Goal: Task Accomplishment & Management: Use online tool/utility

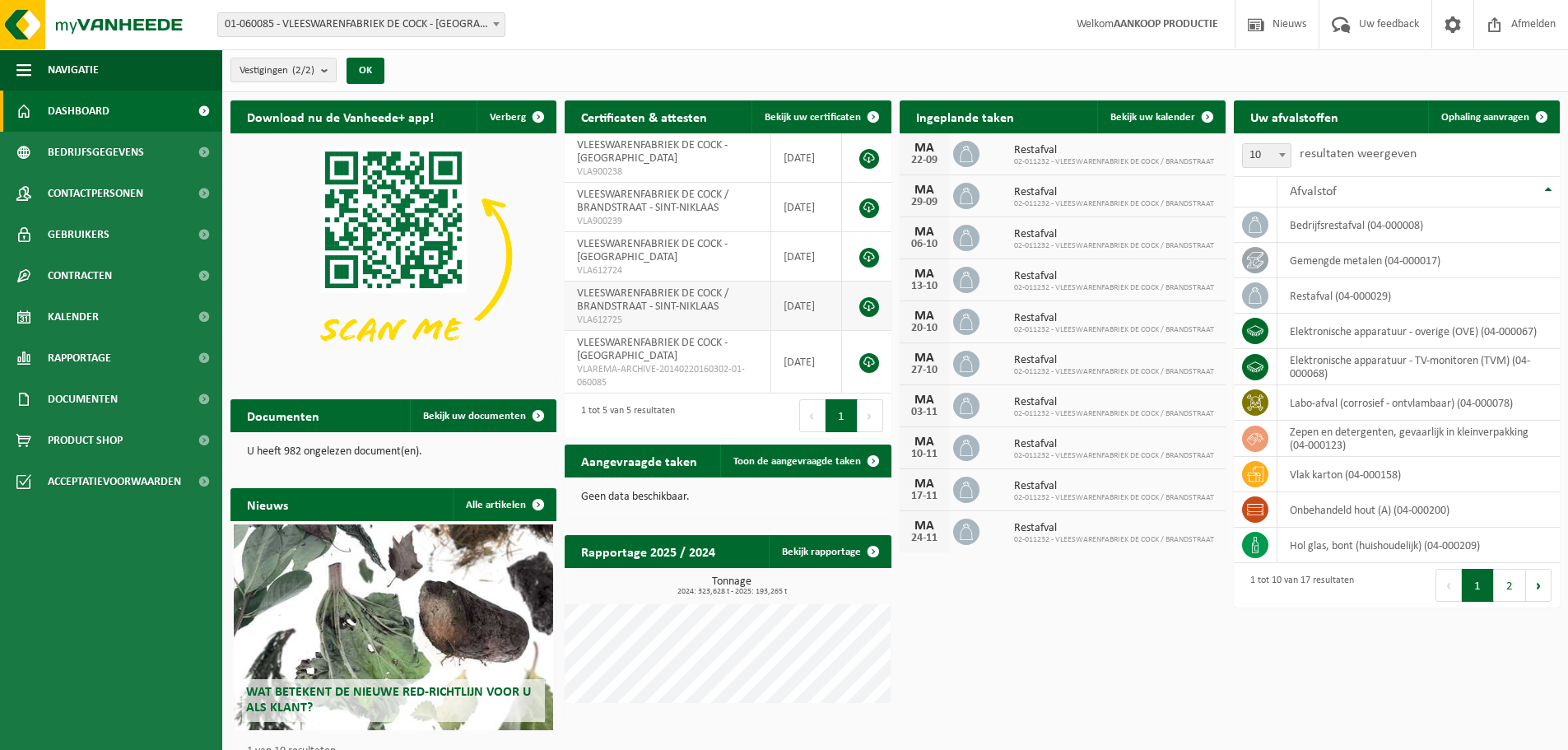
drag, startPoint x: 1484, startPoint y: 115, endPoint x: 825, endPoint y: 303, distance: 685.3
click at [1484, 115] on span "Ophaling aanvragen" at bounding box center [1485, 116] width 88 height 10
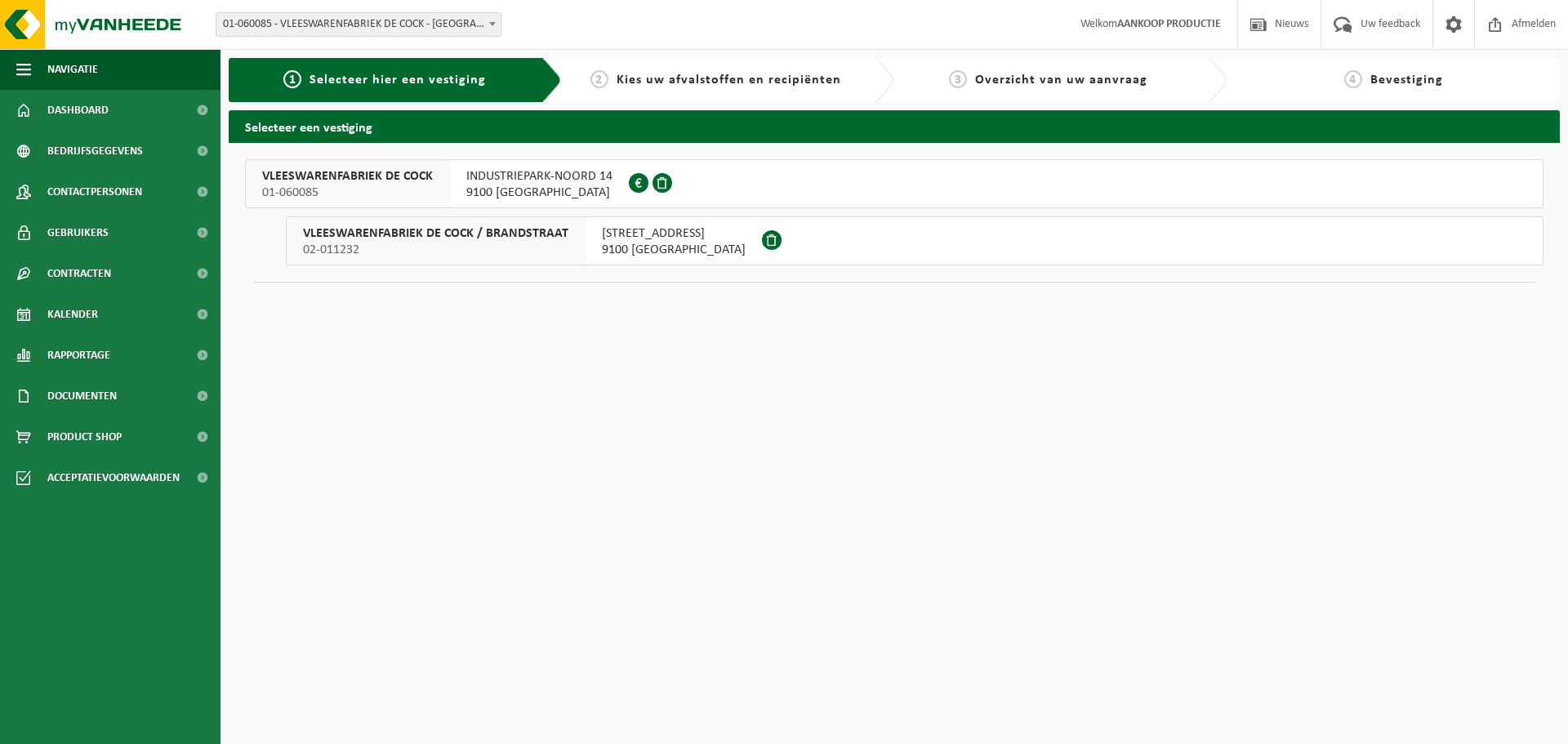
click at [500, 189] on span "9100 SINT-NIKLAAS" at bounding box center [539, 193] width 146 height 17
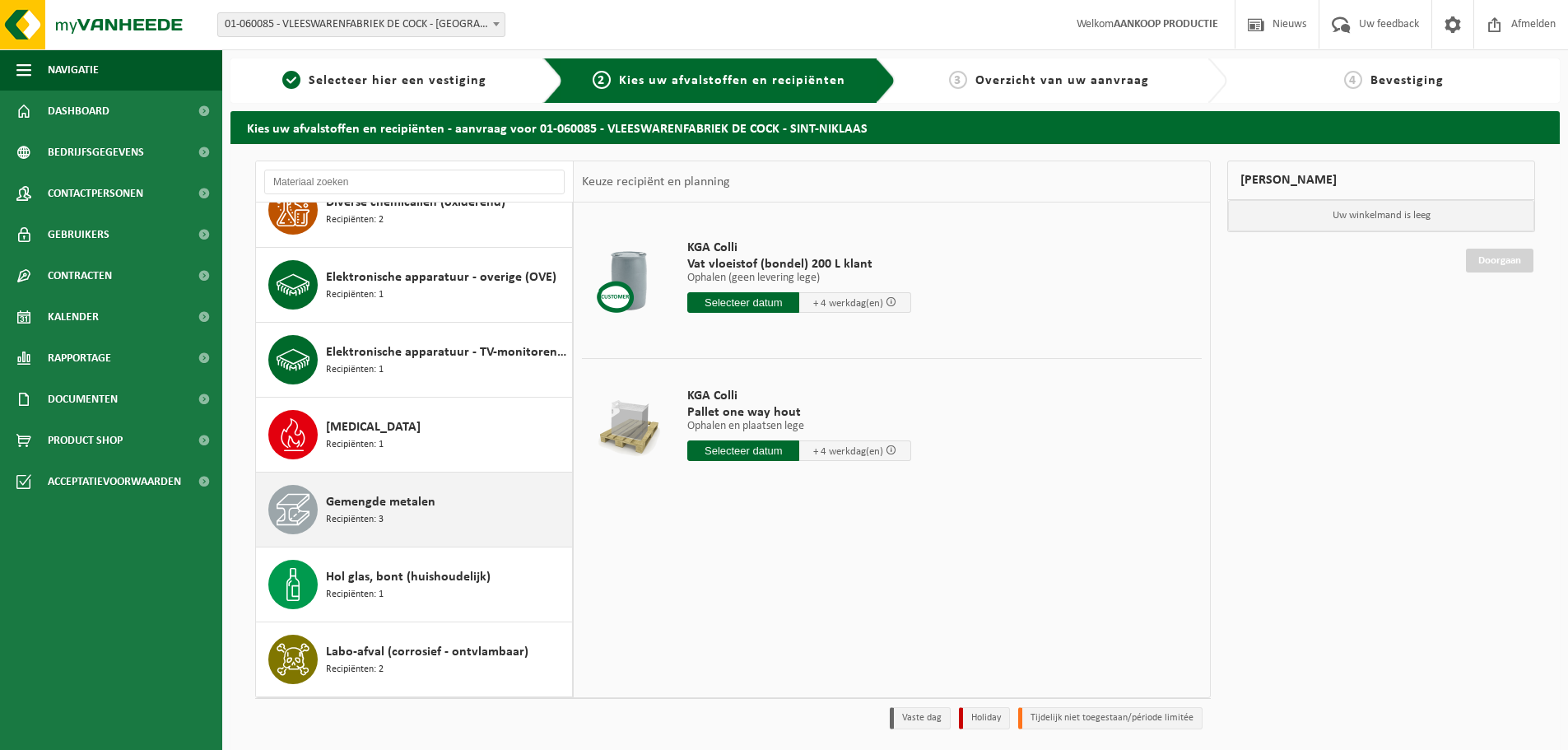
click at [428, 501] on span "Gemengde metalen" at bounding box center [381, 502] width 110 height 20
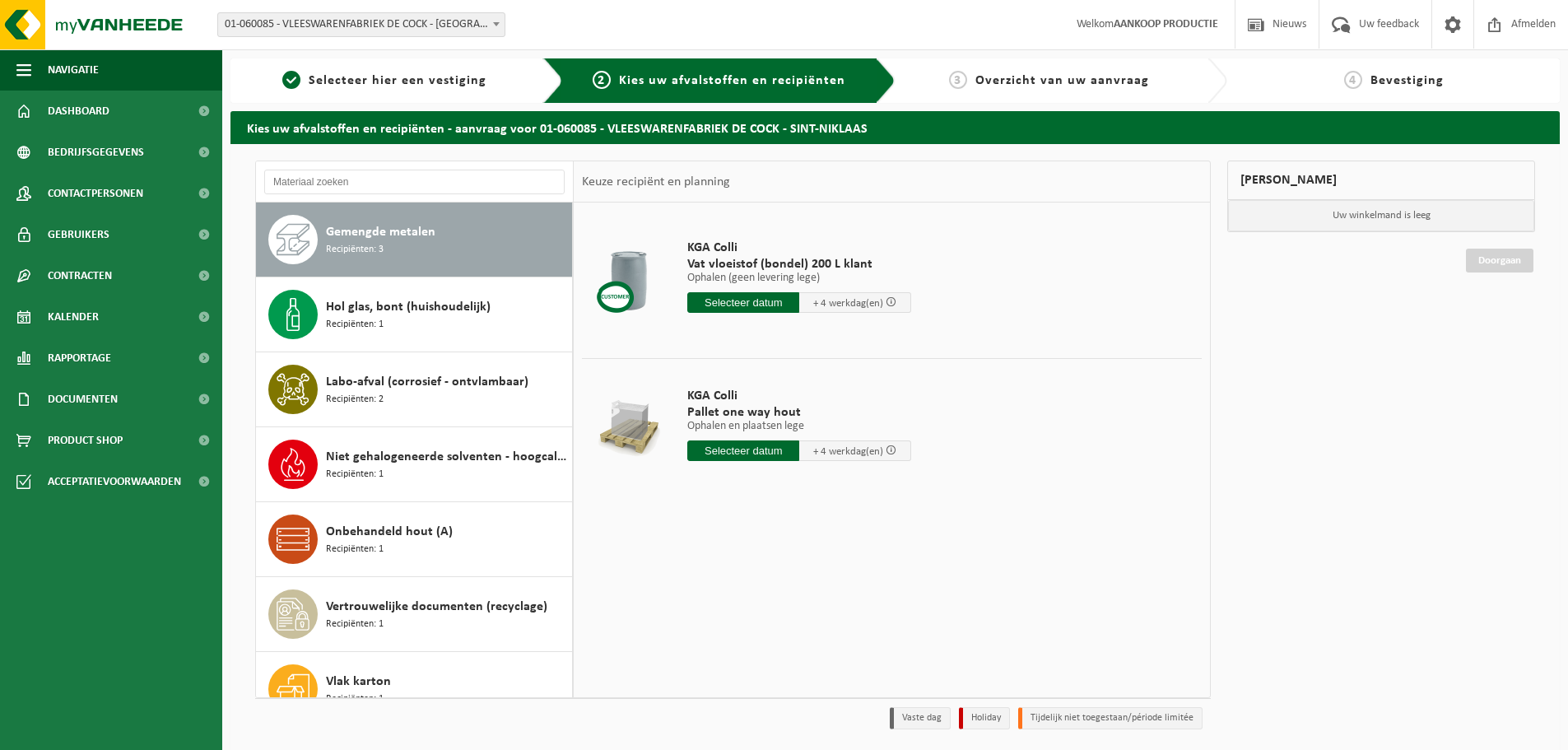
scroll to position [599, 0]
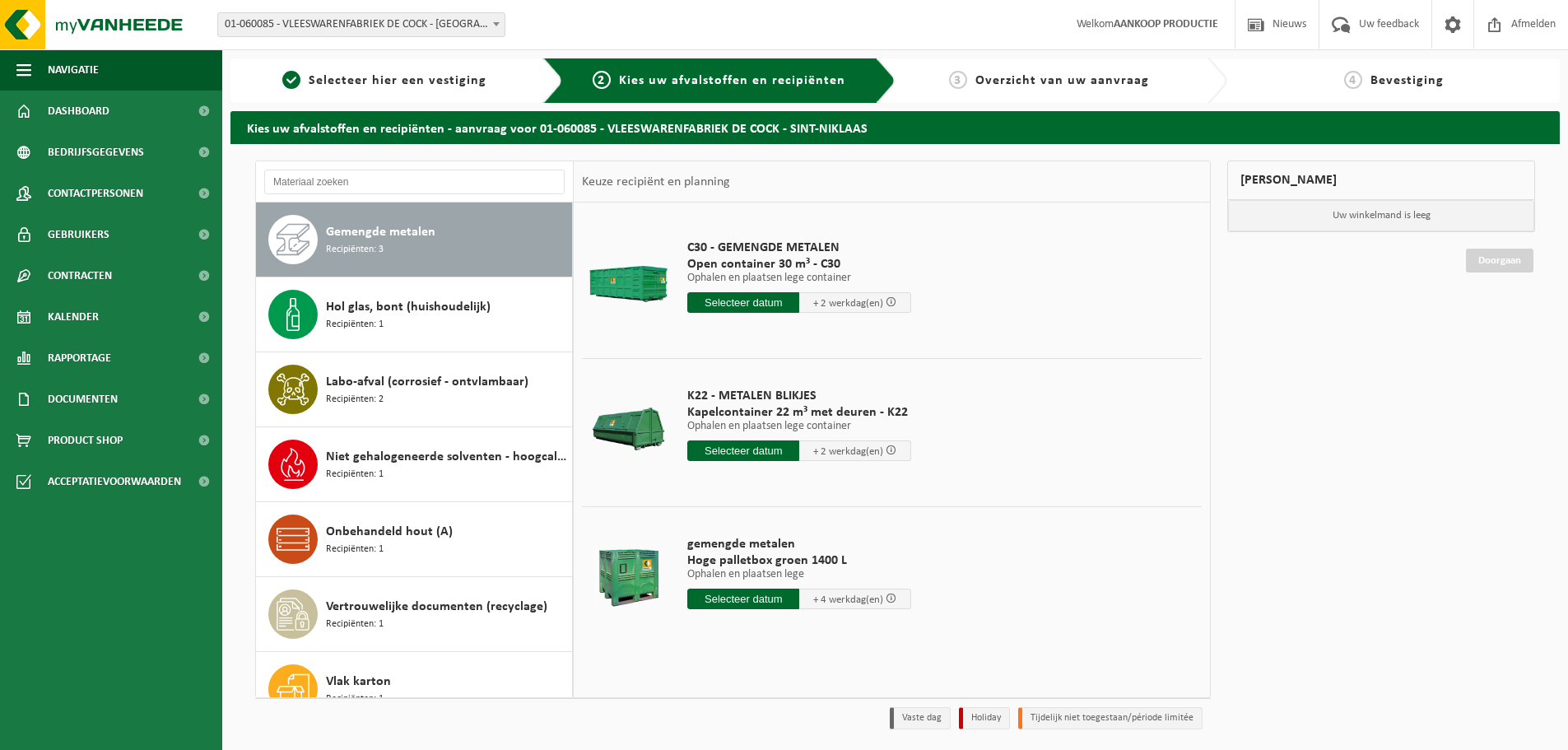
click at [674, 425] on td at bounding box center [628, 428] width 93 height 140
click at [744, 451] on input "text" at bounding box center [744, 450] width 112 height 20
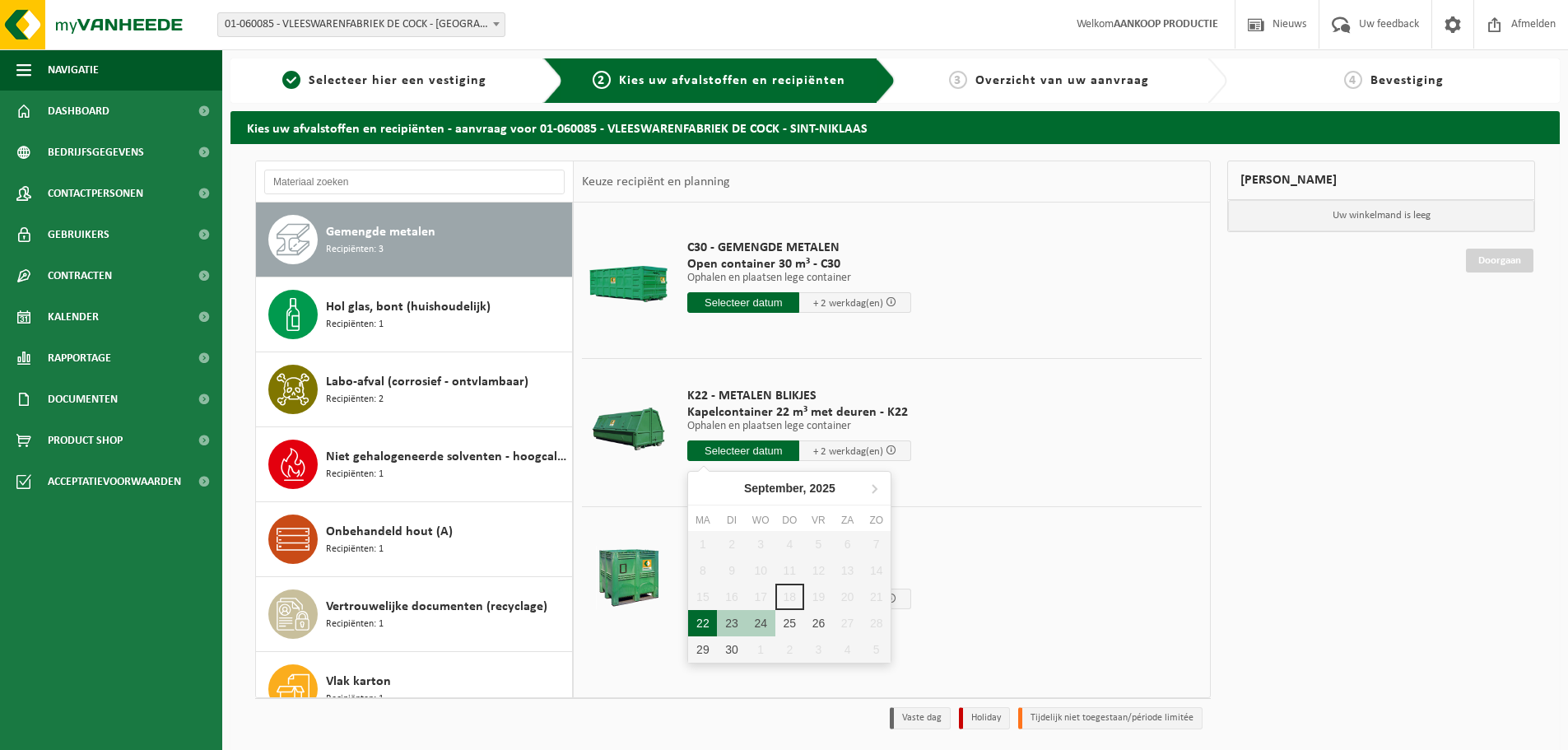
click at [696, 623] on div "22" at bounding box center [702, 623] width 29 height 26
type input "Van 2025-09-22"
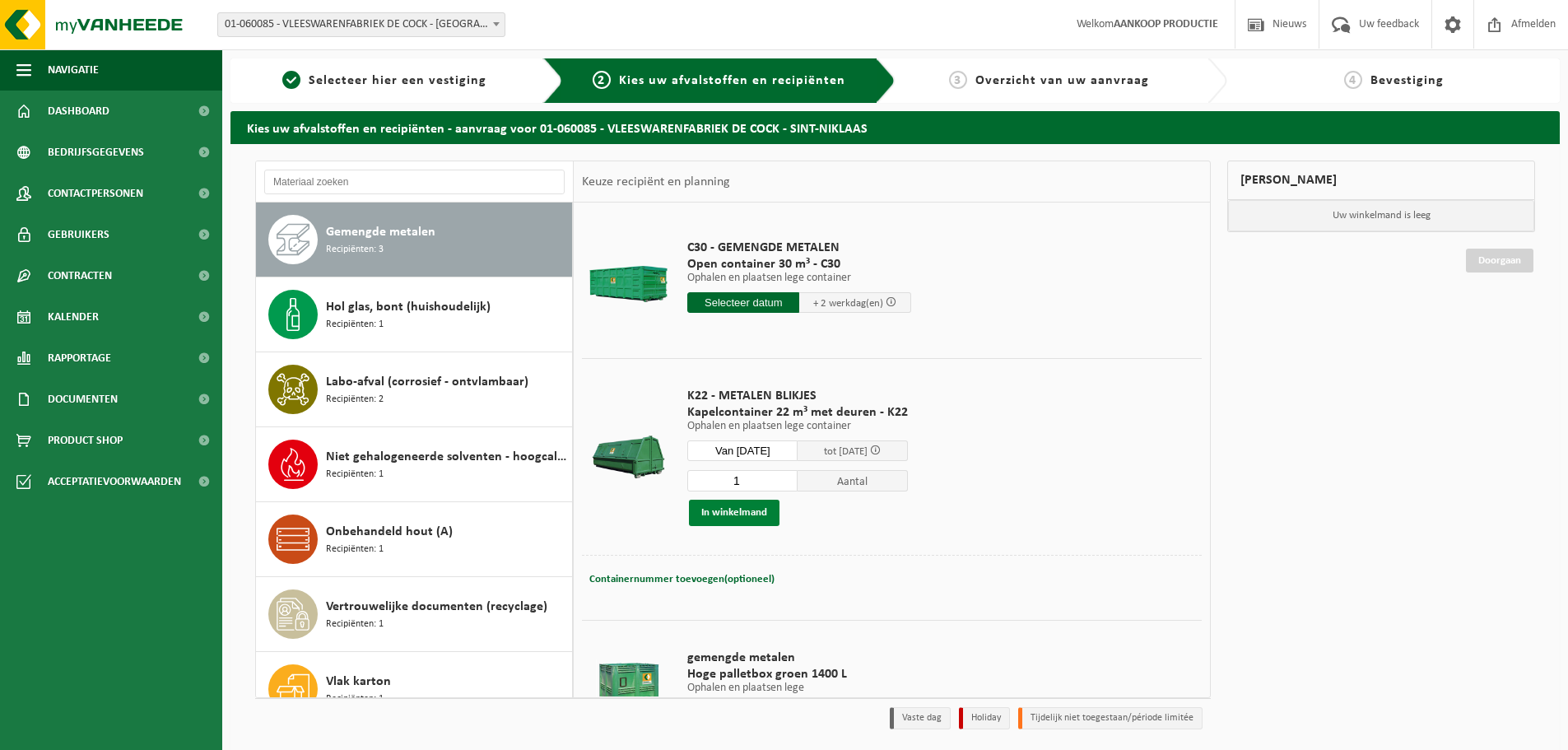
click at [749, 516] on button "In winkelmand" at bounding box center [733, 513] width 90 height 26
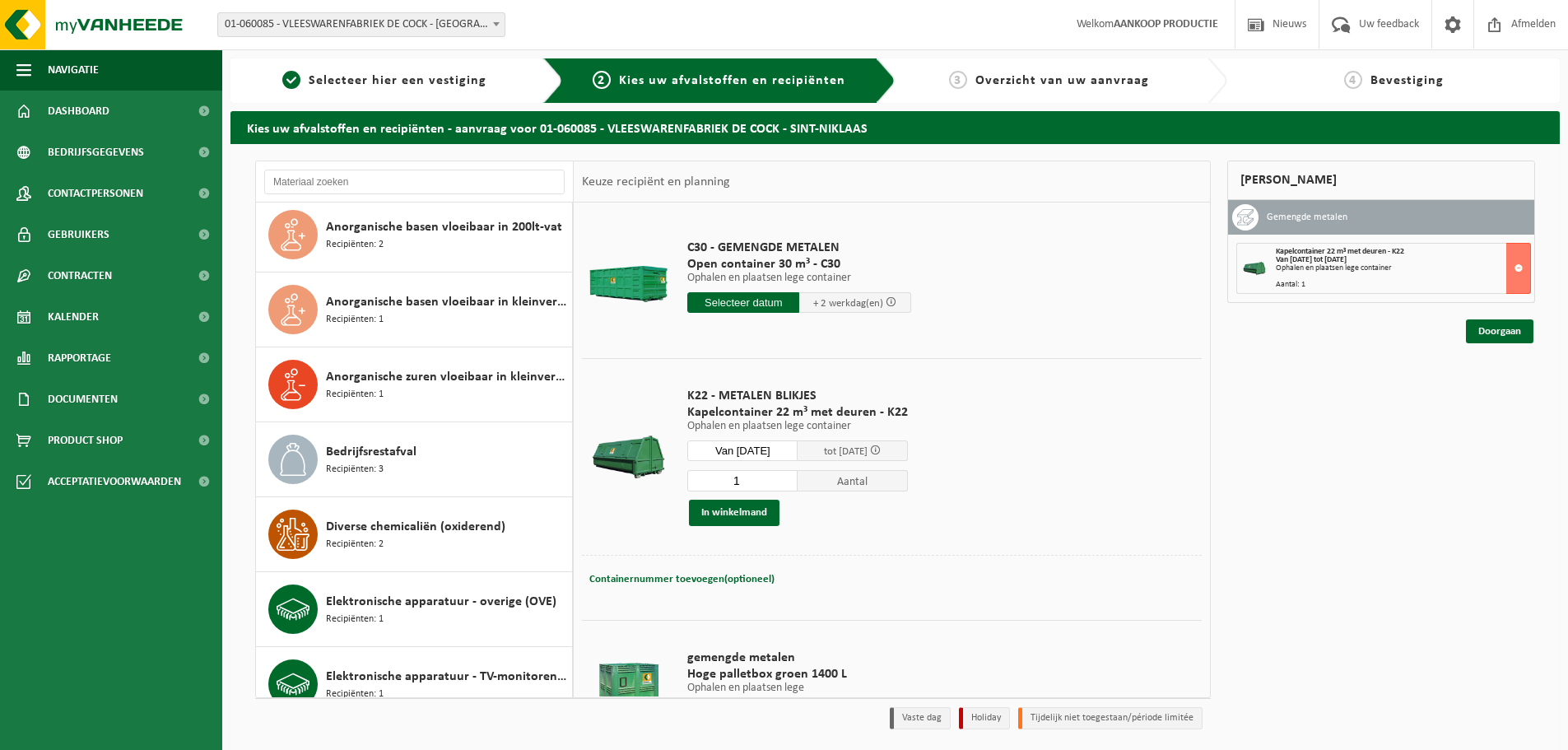
scroll to position [0, 0]
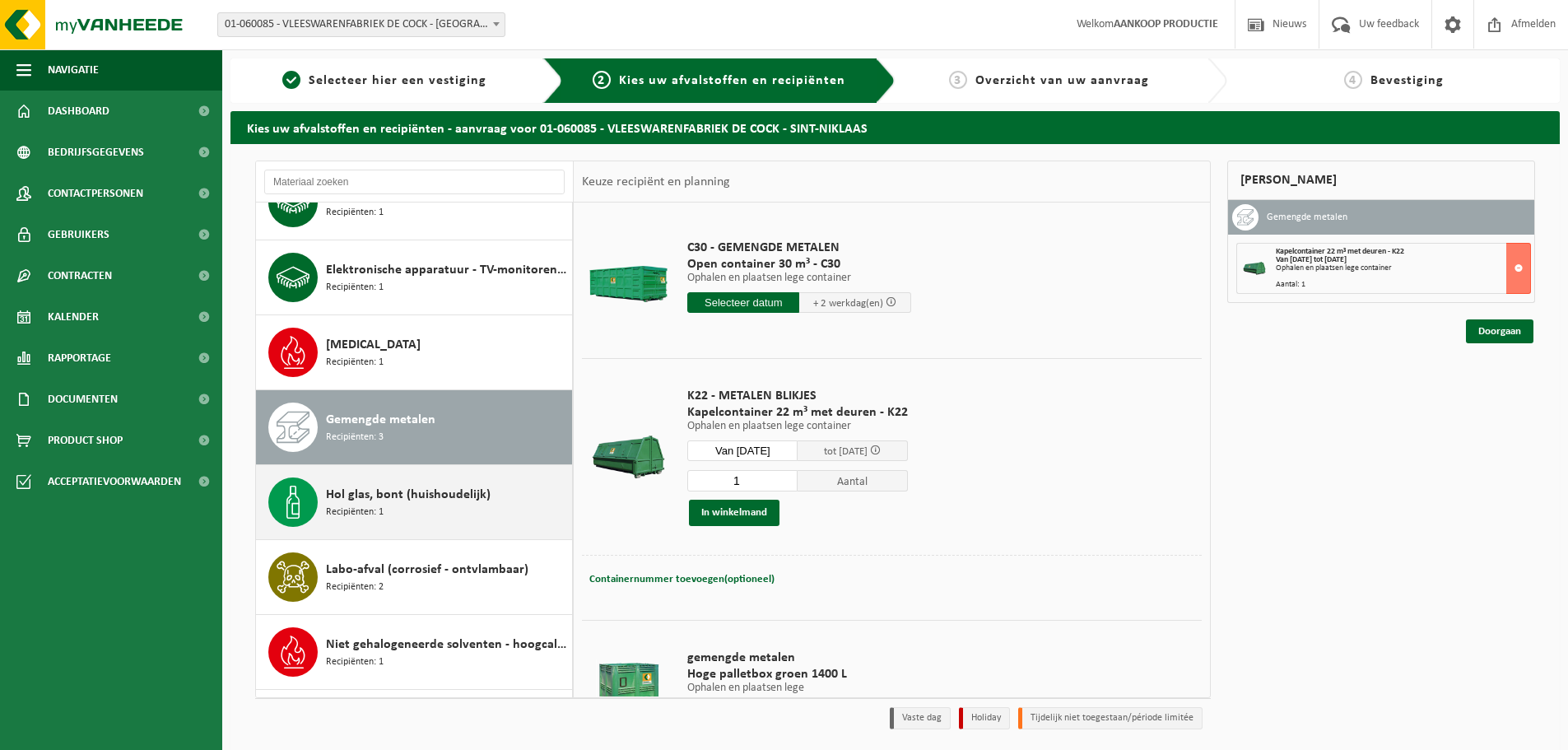
click at [388, 491] on span "Hol glas, bont (huishoudelijk)" at bounding box center [408, 494] width 165 height 20
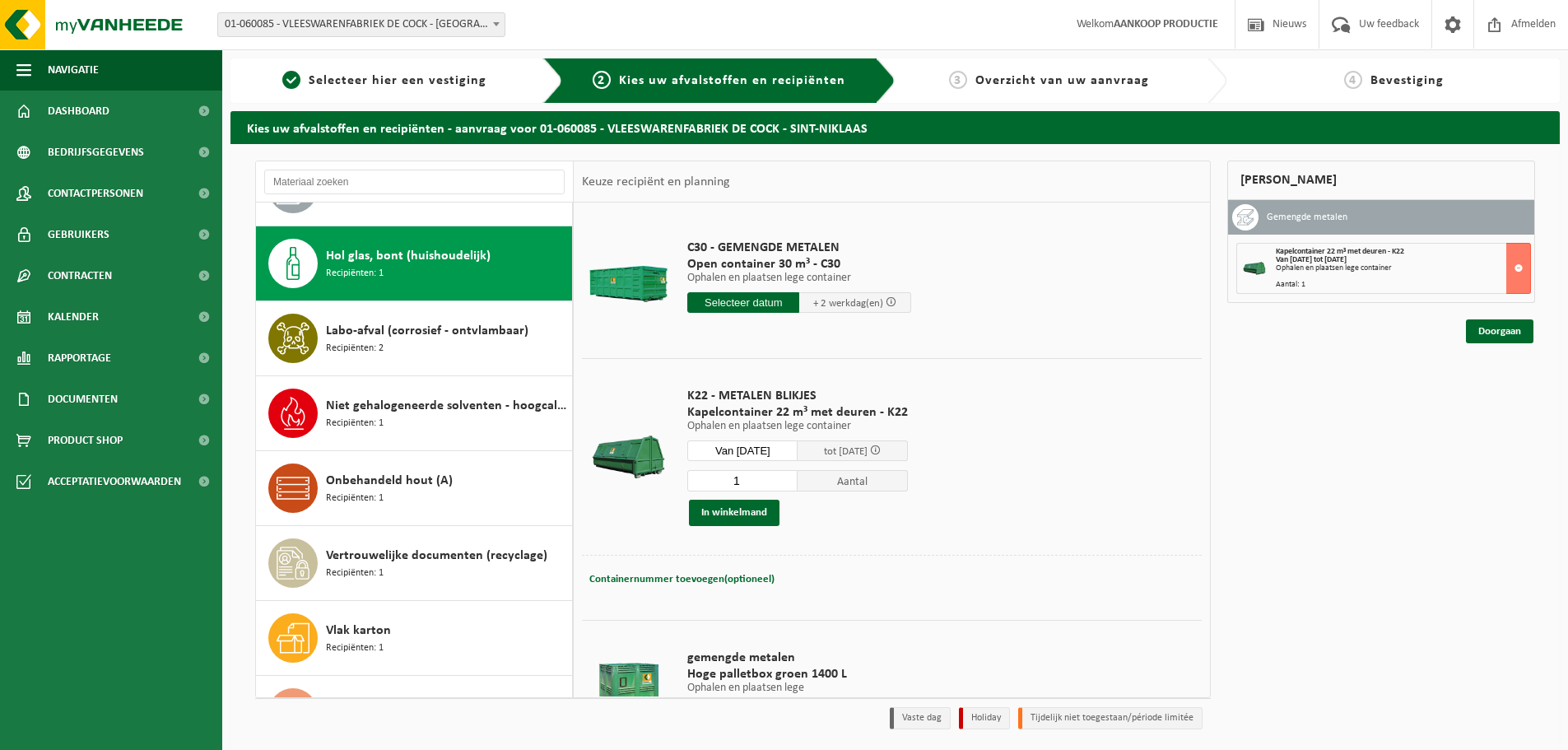
scroll to position [674, 0]
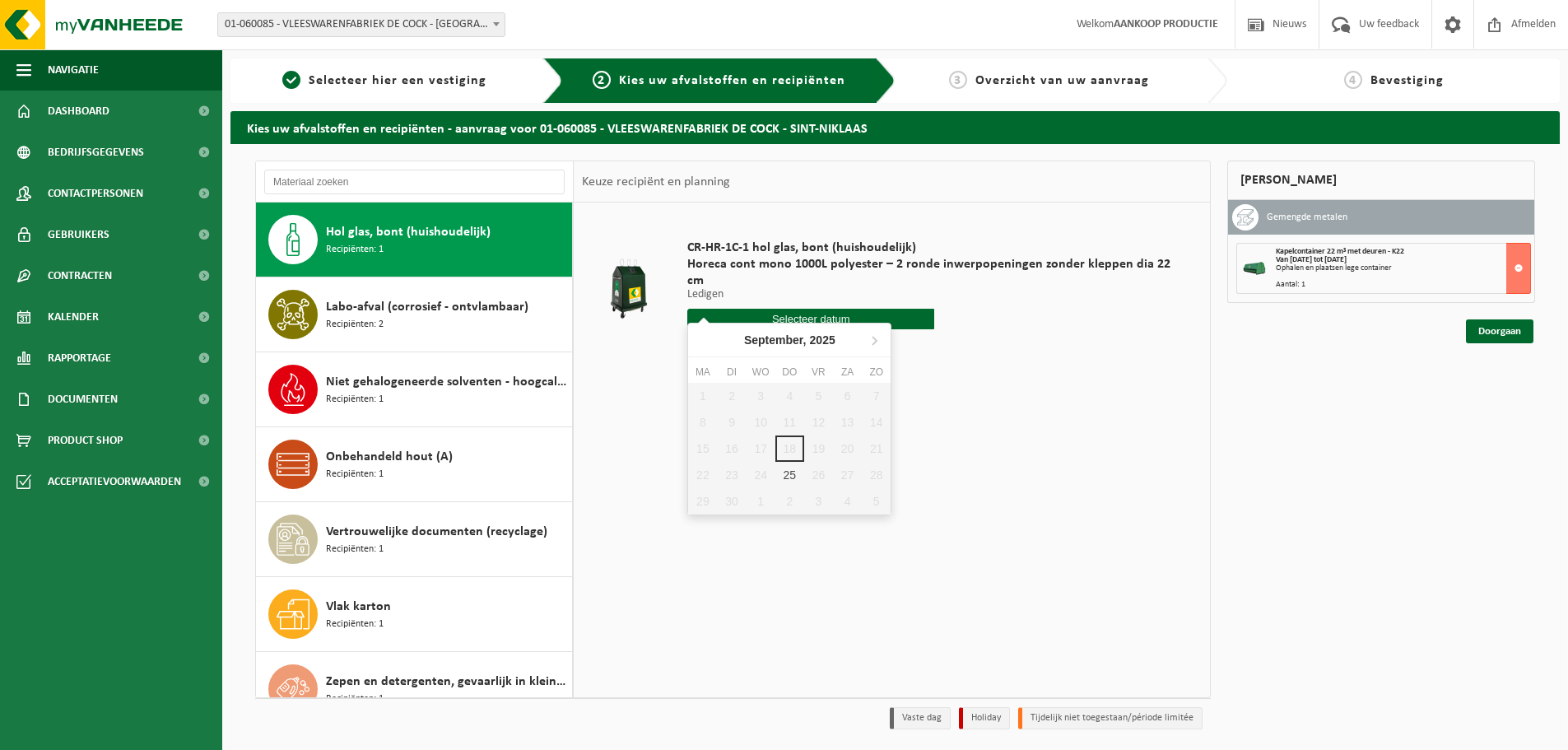
click at [763, 309] on input "text" at bounding box center [811, 319] width 247 height 20
click at [790, 474] on div "25" at bounding box center [789, 475] width 29 height 26
type input "Van [DATE]"
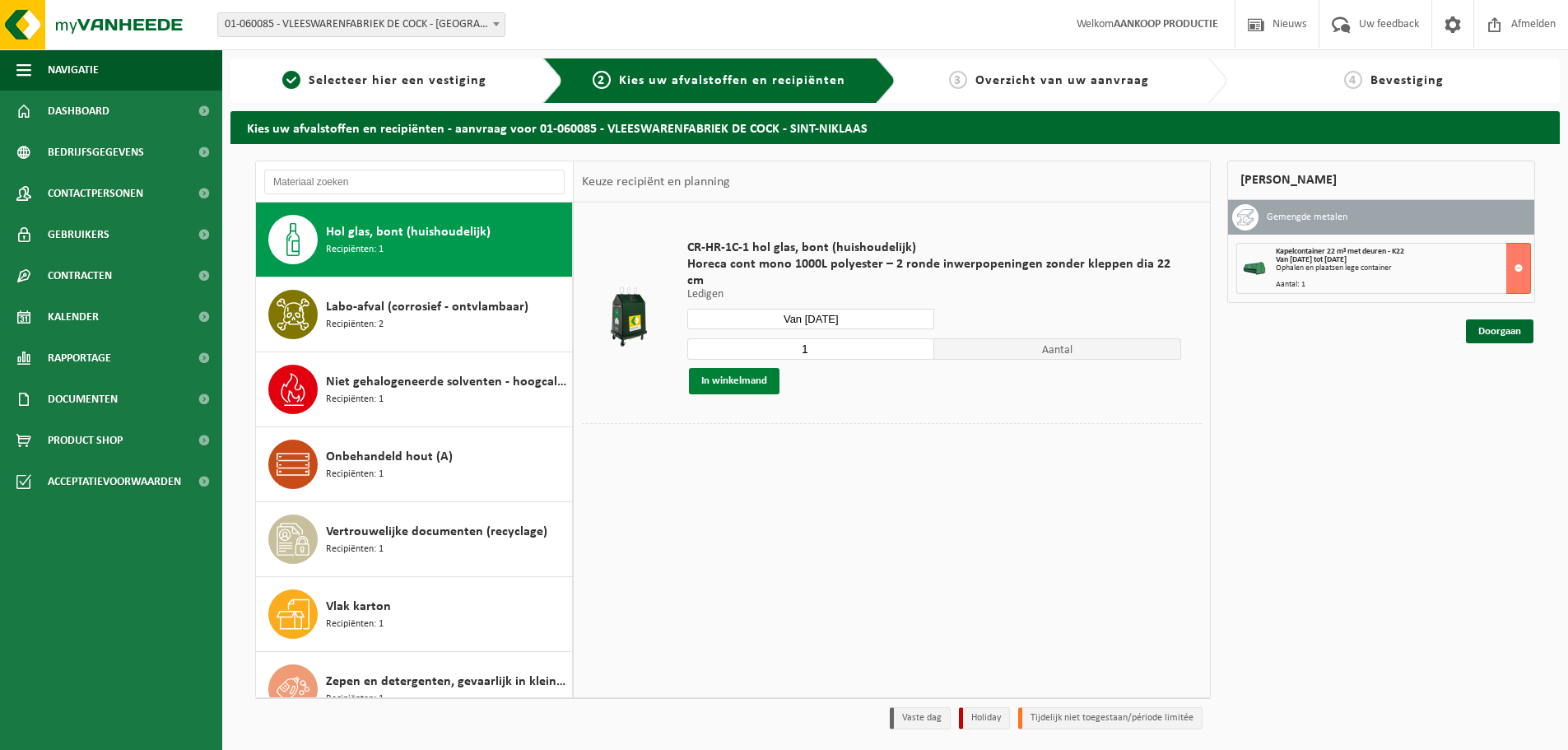
click at [759, 368] on button "In winkelmand" at bounding box center [733, 381] width 90 height 26
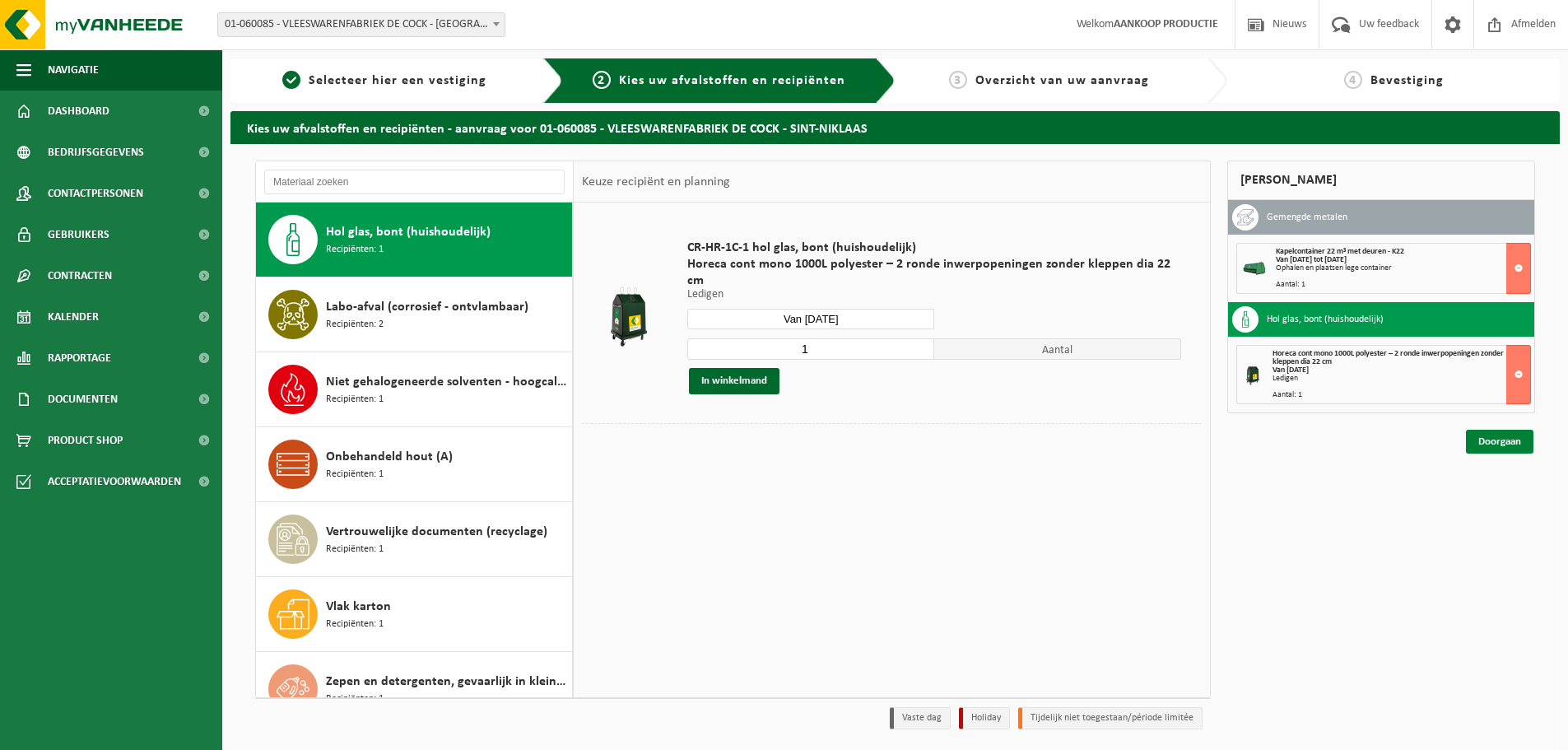
click at [1507, 446] on link "Doorgaan" at bounding box center [1499, 442] width 68 height 24
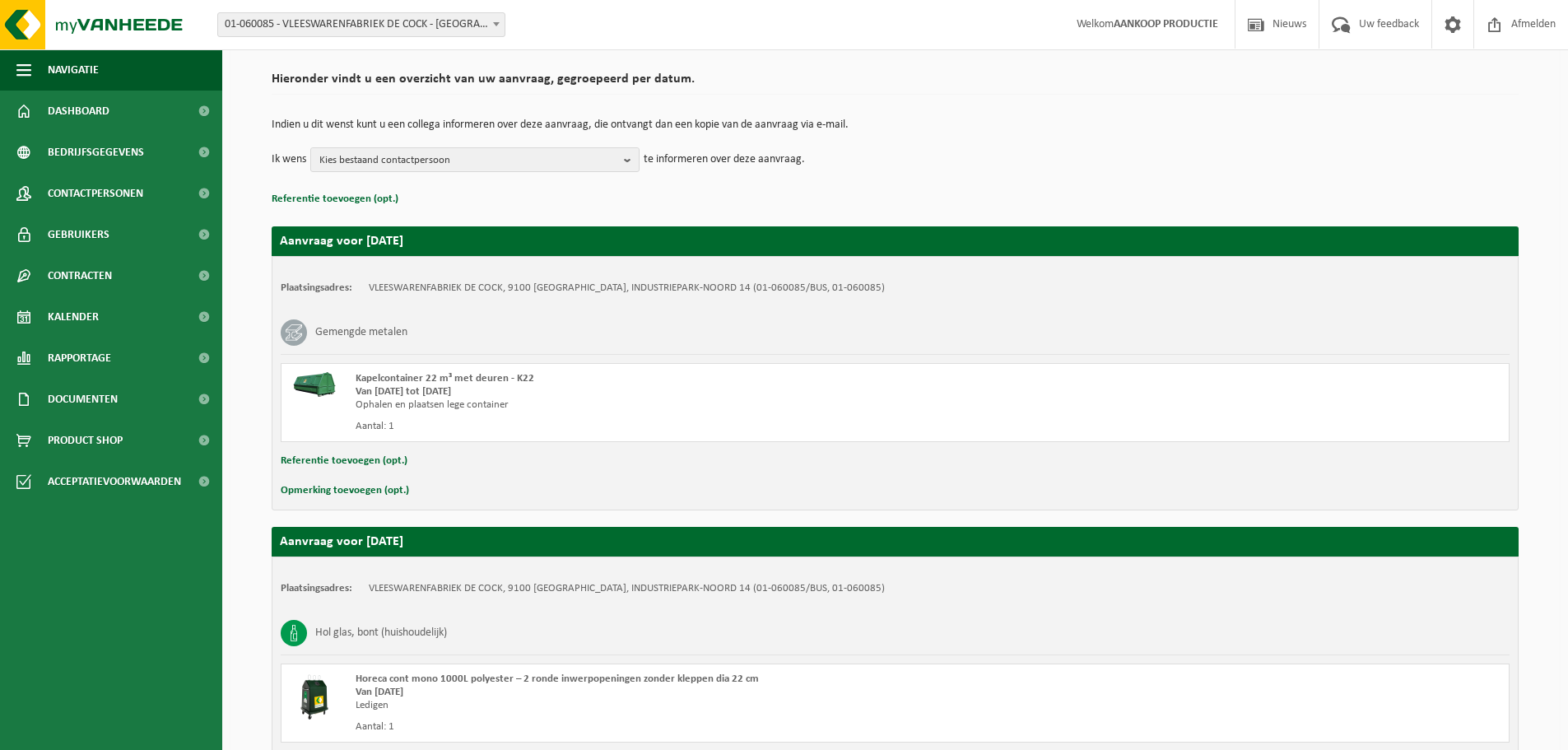
scroll to position [257, 0]
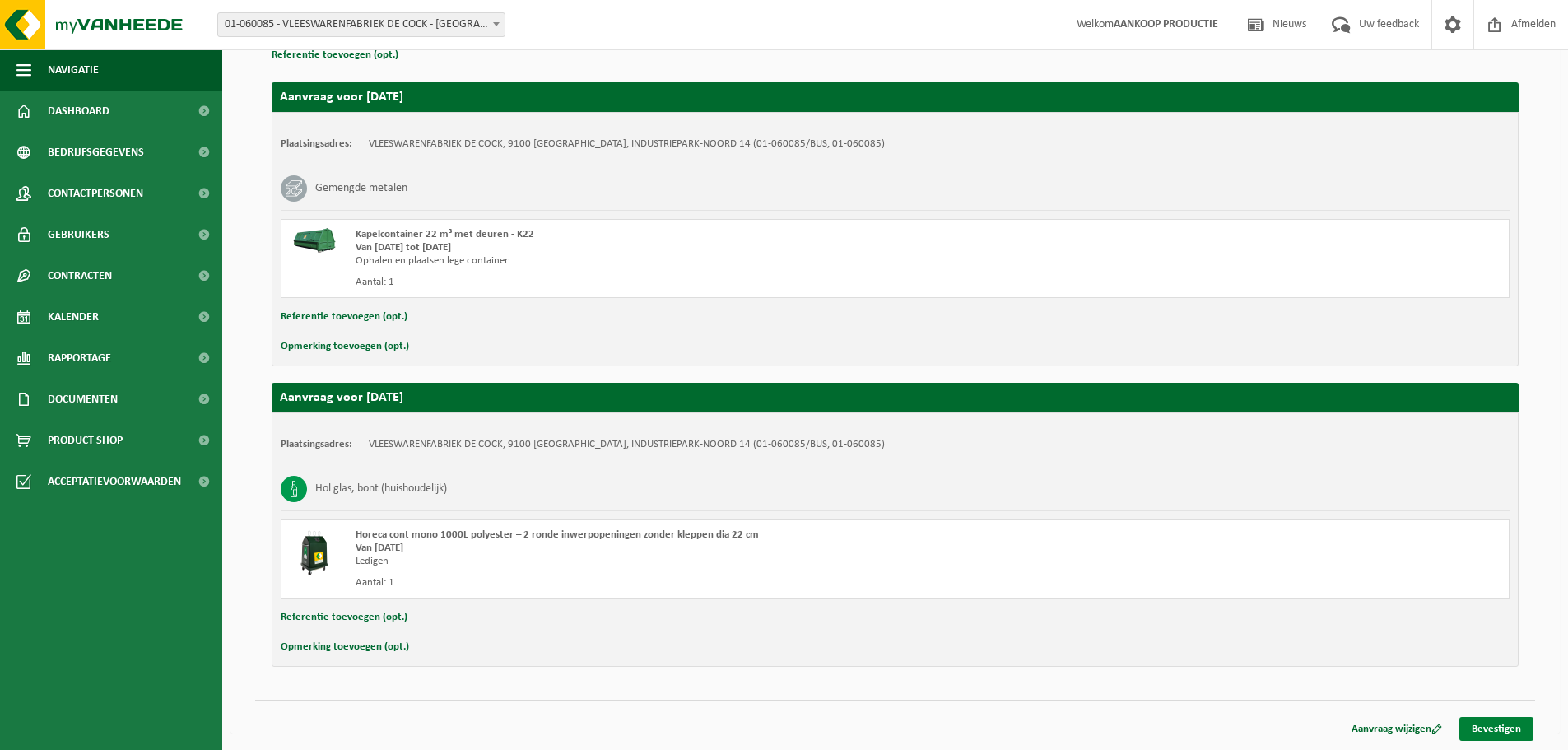
click at [1512, 733] on link "Bevestigen" at bounding box center [1496, 729] width 74 height 24
